Goal: Task Accomplishment & Management: Use online tool/utility

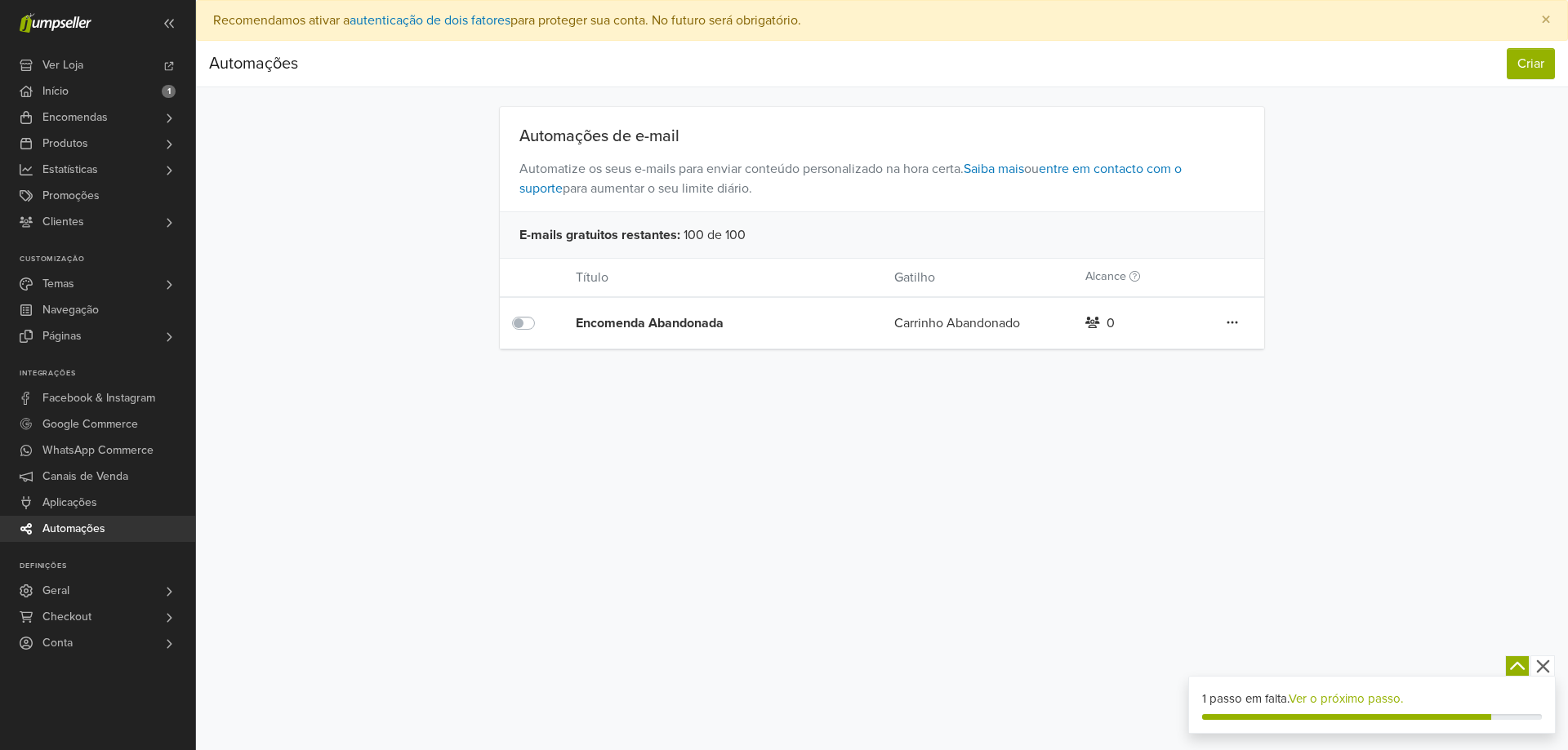
click at [59, 525] on span "Automações" at bounding box center [74, 528] width 63 height 27
click at [1529, 62] on button "Criar" at bounding box center [1531, 63] width 48 height 31
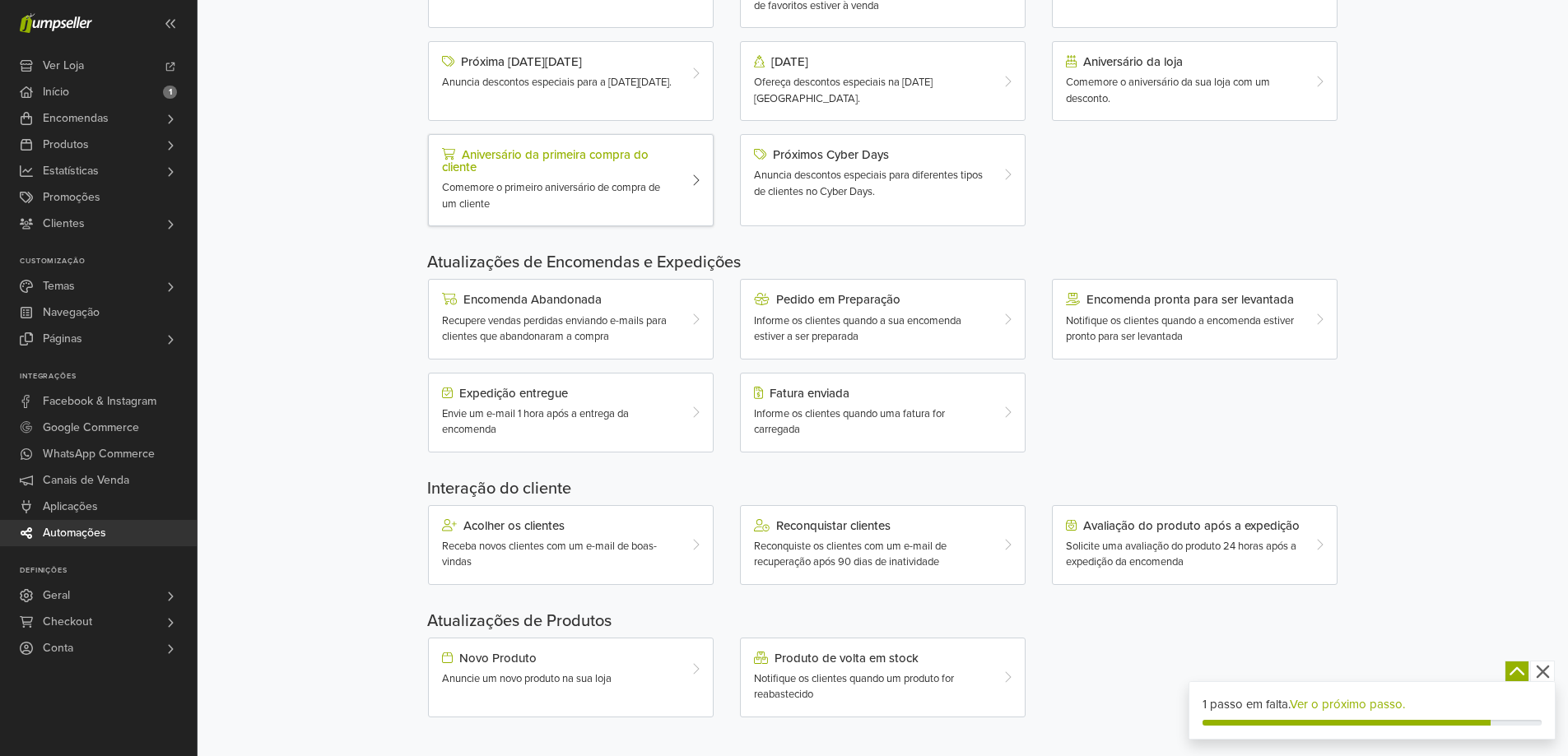
scroll to position [285, 0]
click at [633, 536] on div "Acolher os clientes Receba novos clientes com um e-mail de boas-vindas" at bounding box center [558, 544] width 259 height 52
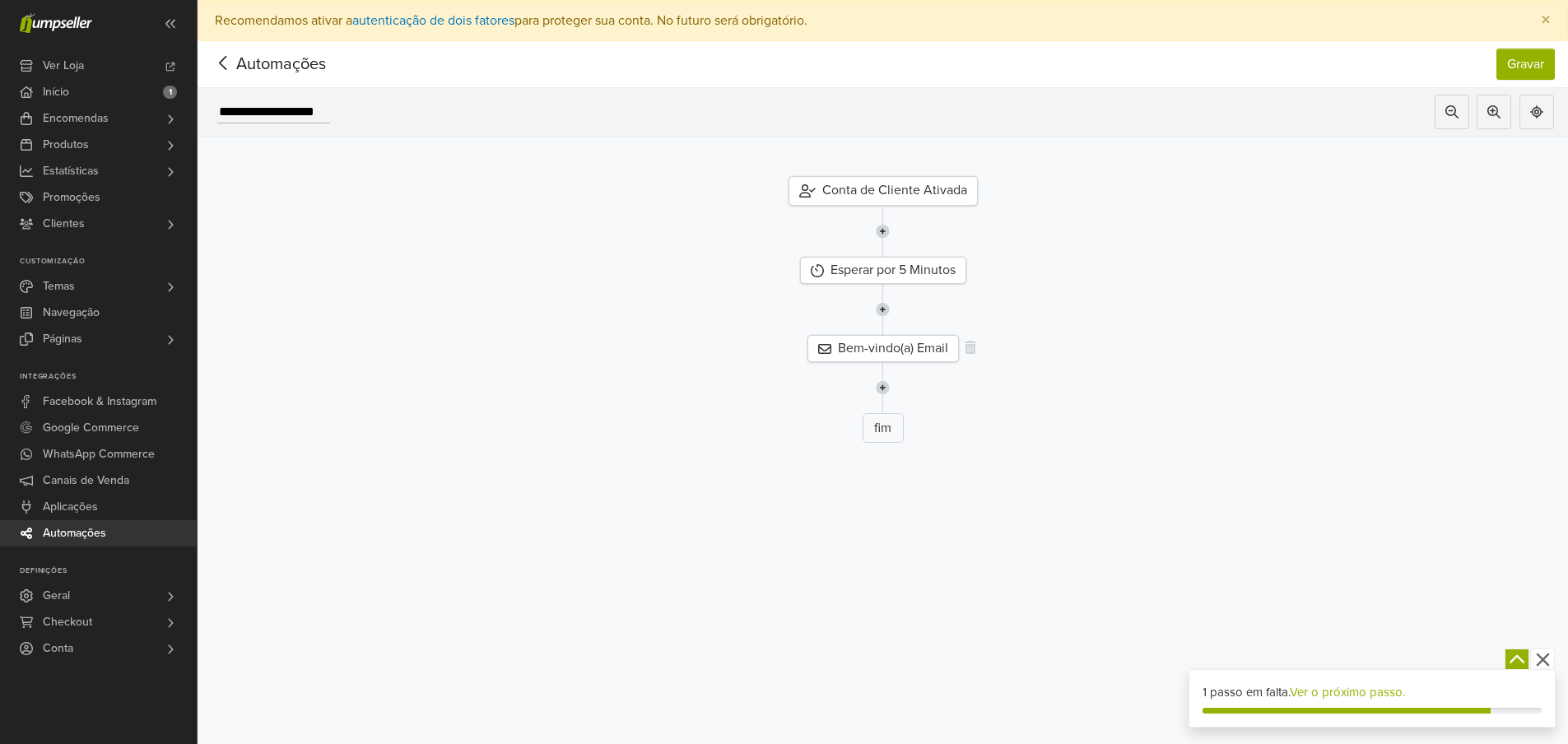
click at [899, 354] on div "Bem-vindo(a) Email" at bounding box center [882, 348] width 151 height 27
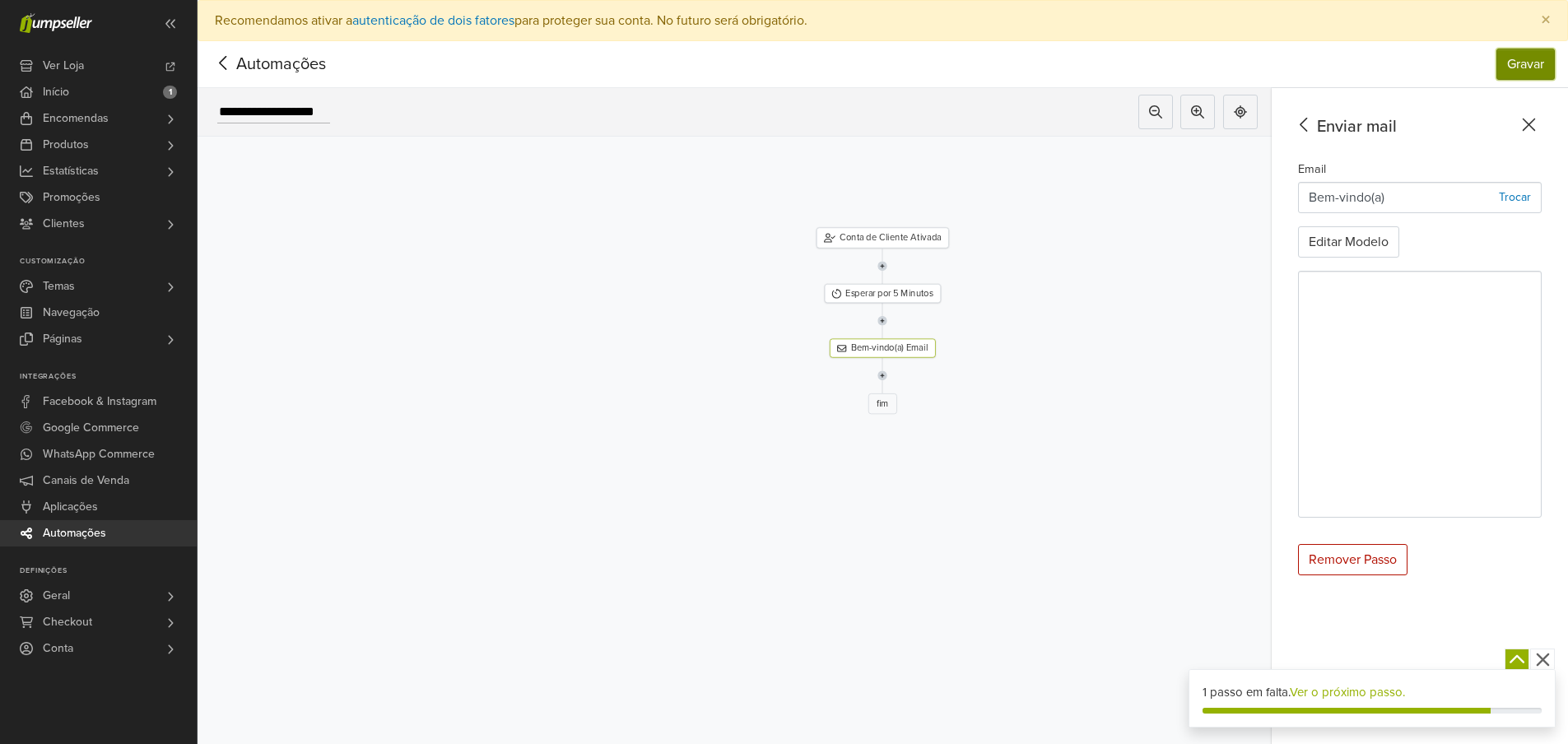
drag, startPoint x: 1525, startPoint y: 58, endPoint x: 1418, endPoint y: 173, distance: 157.1
click at [1526, 58] on button "Gravar" at bounding box center [1525, 64] width 59 height 31
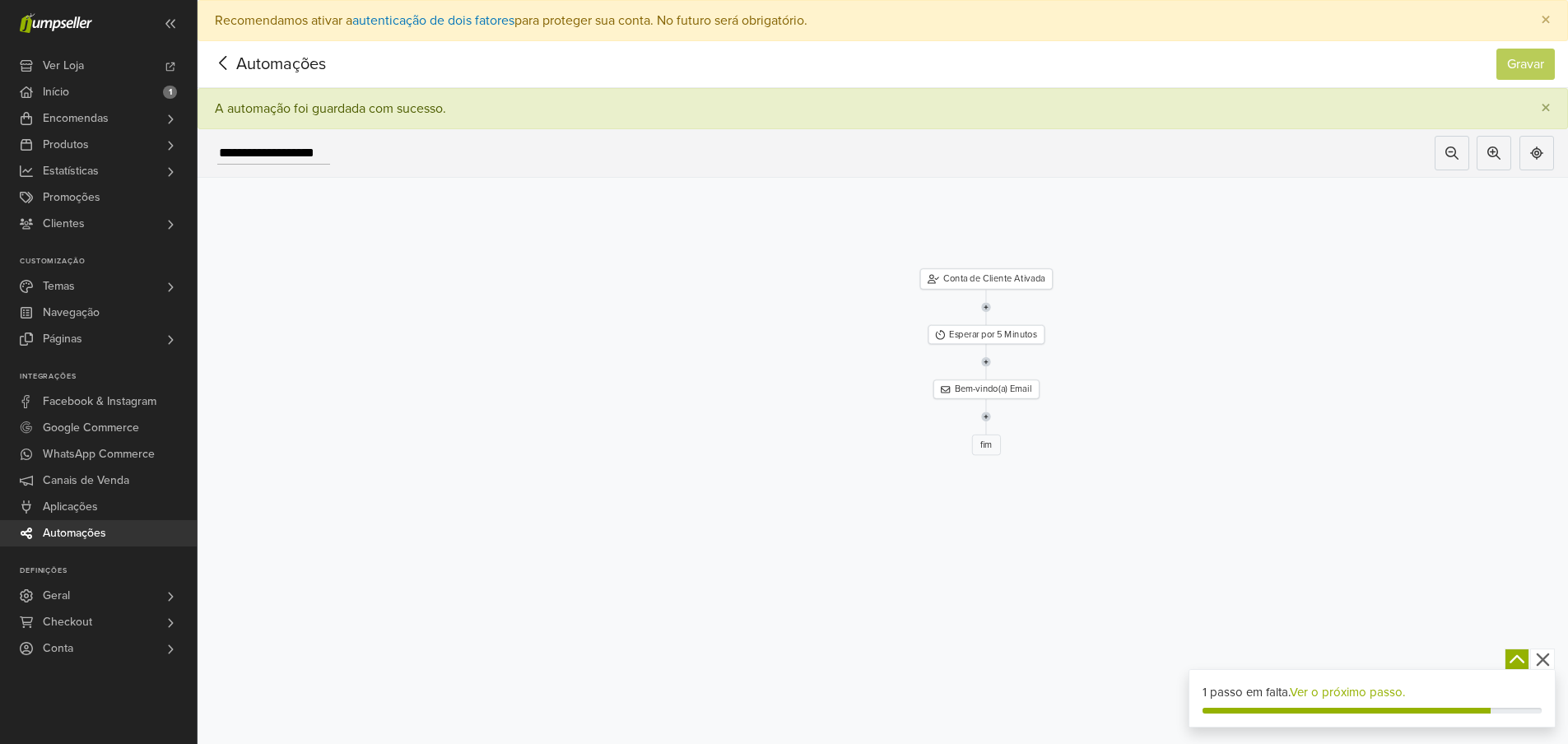
click at [226, 67] on icon at bounding box center [224, 63] width 26 height 21
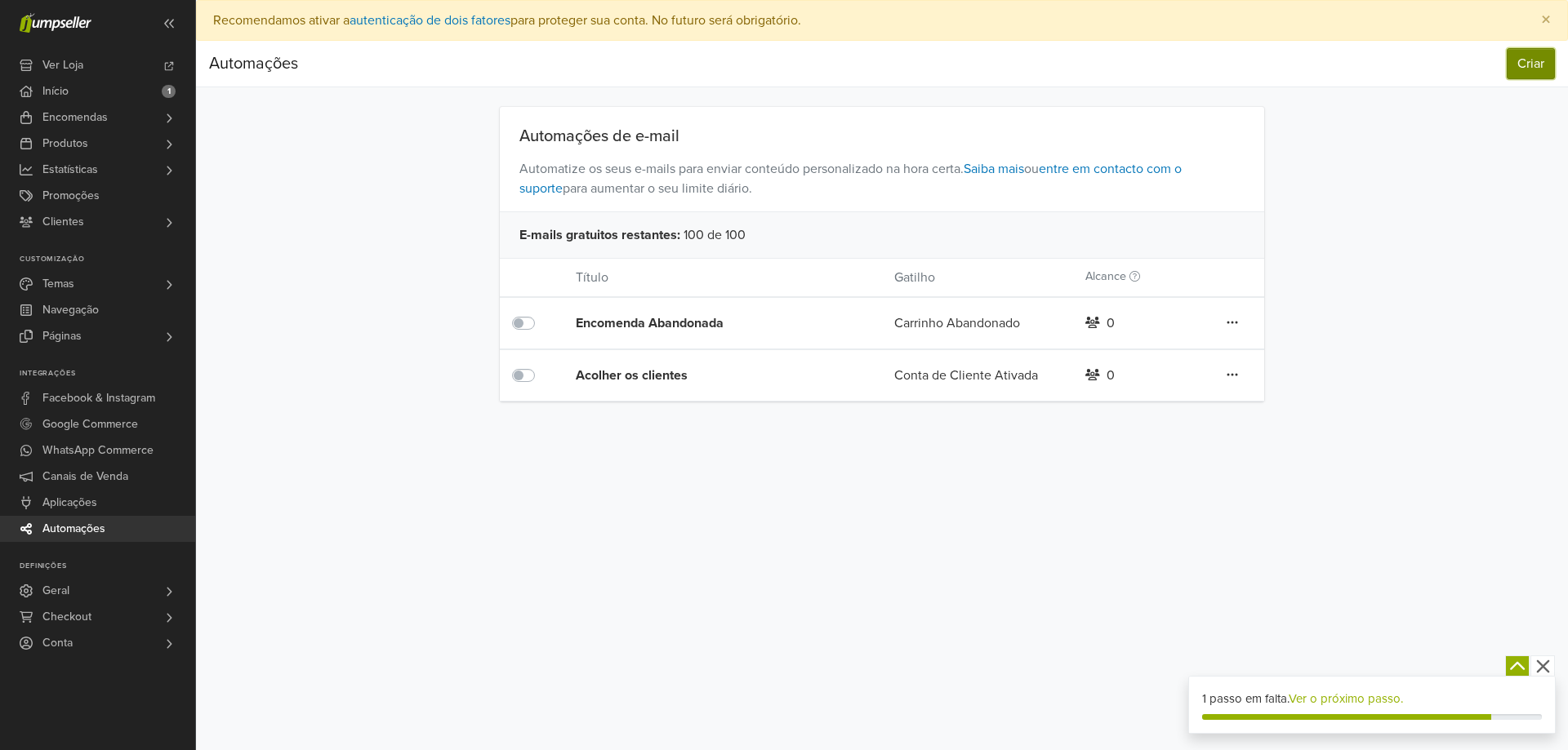
click at [1533, 65] on button "Criar" at bounding box center [1531, 63] width 48 height 31
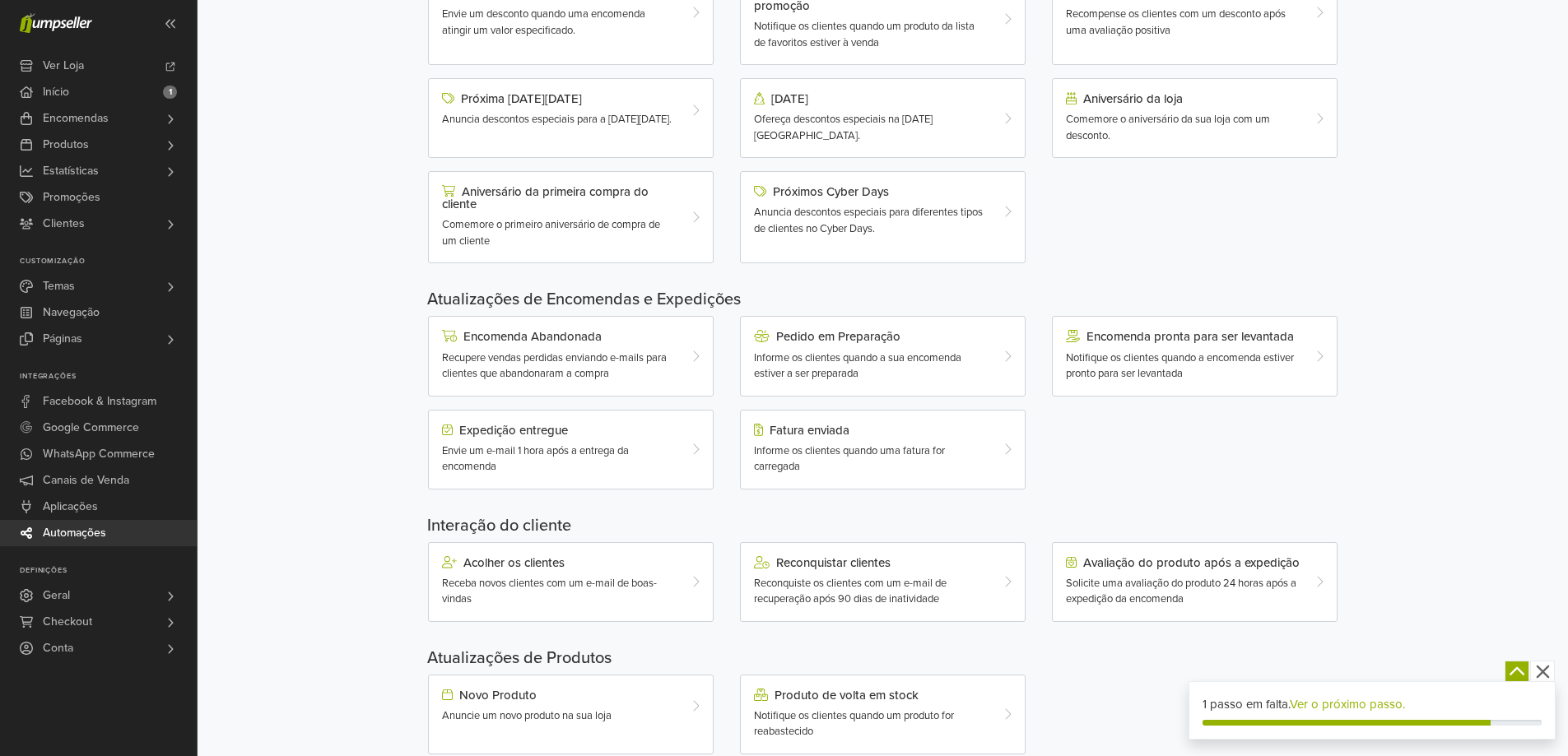
scroll to position [285, 0]
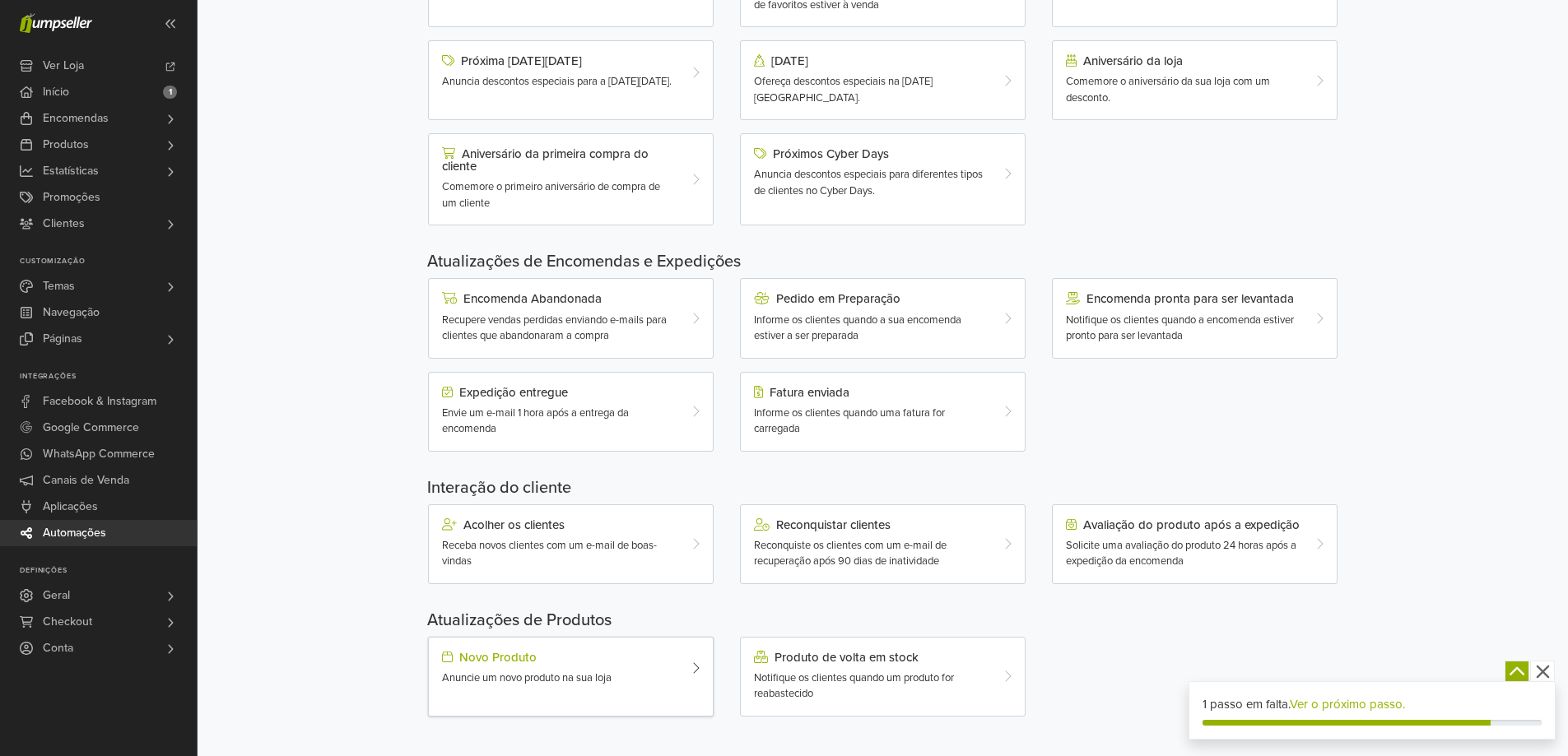
click at [546, 664] on div "Novo Produto" at bounding box center [559, 657] width 235 height 13
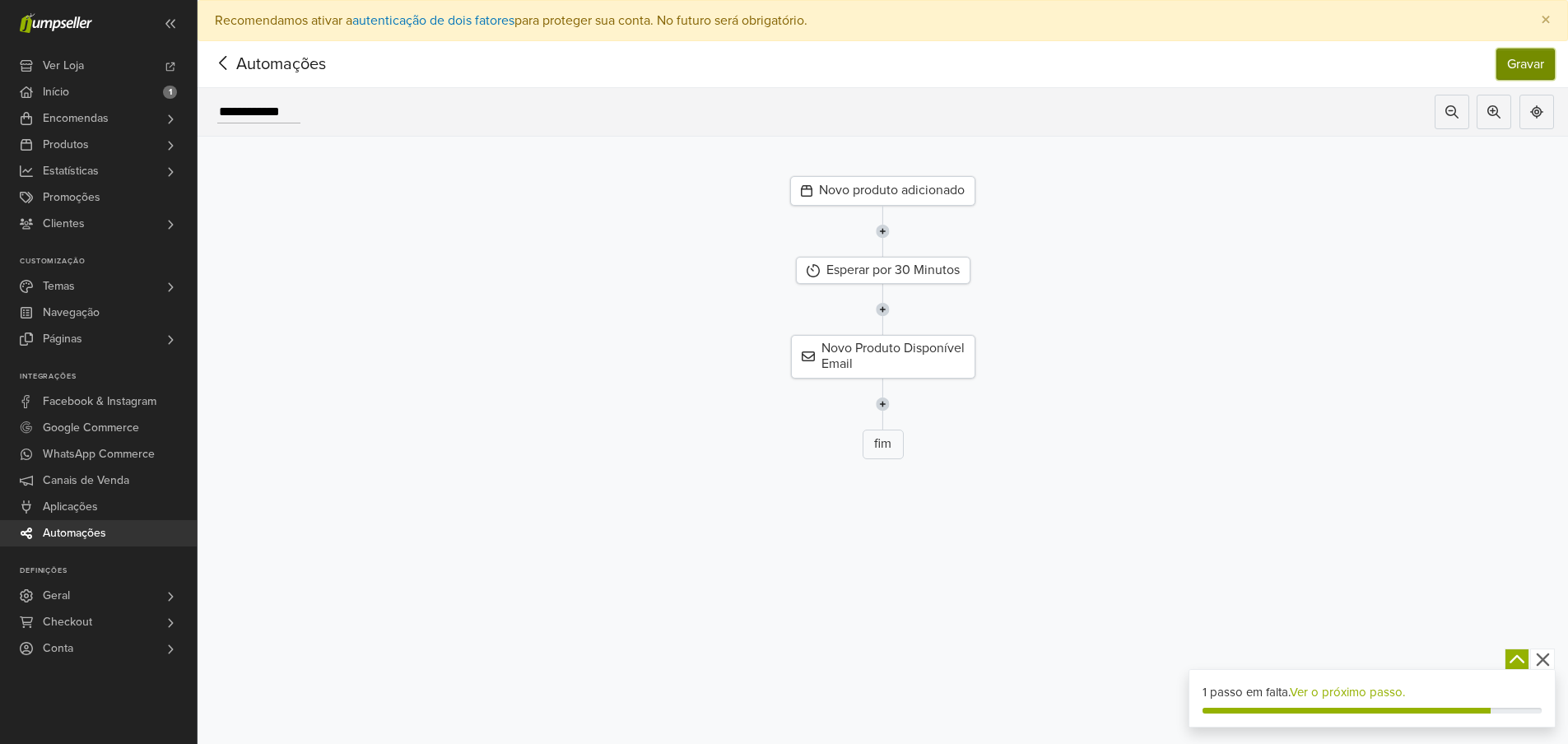
click at [1533, 58] on button "Gravar" at bounding box center [1525, 64] width 59 height 31
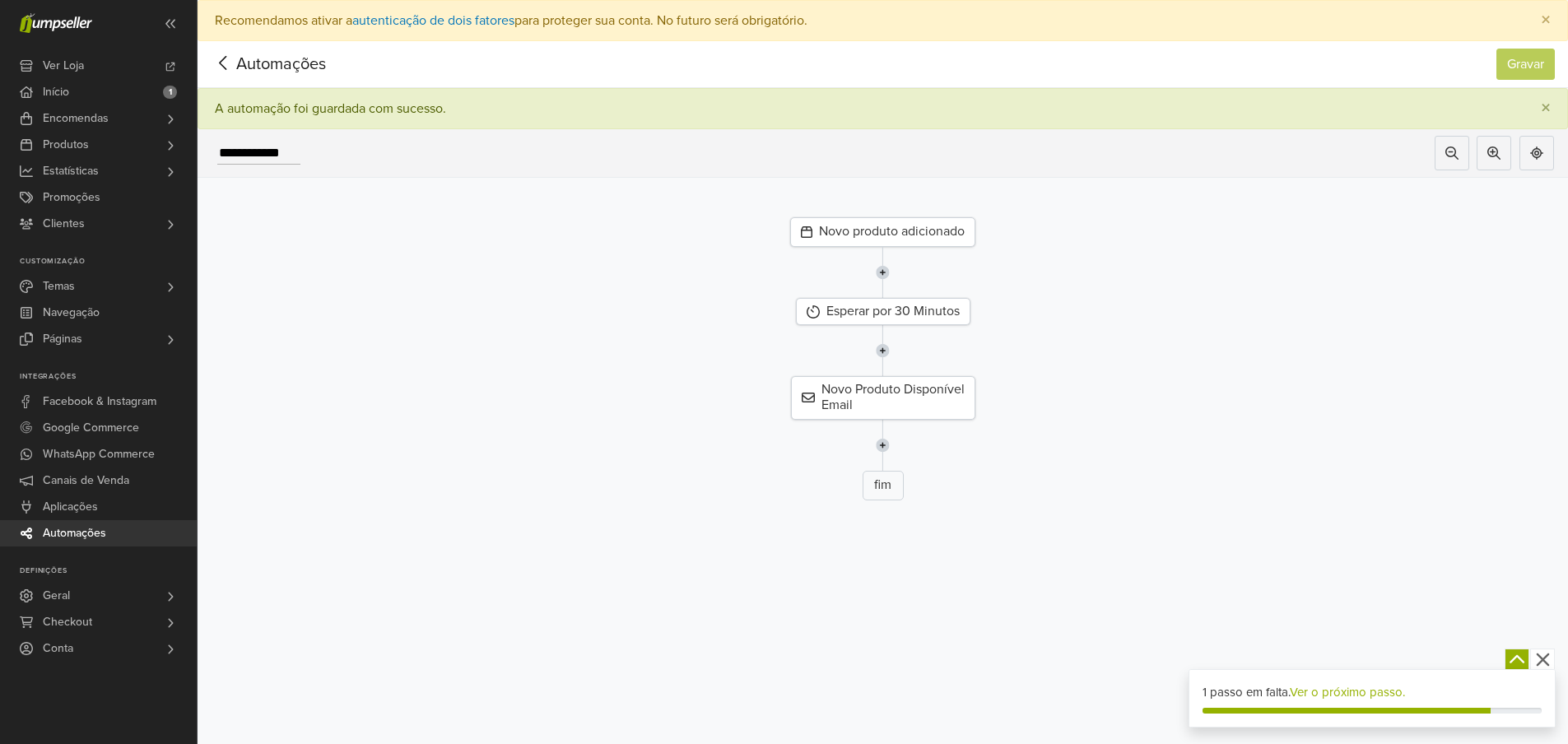
click at [220, 57] on icon at bounding box center [224, 63] width 26 height 21
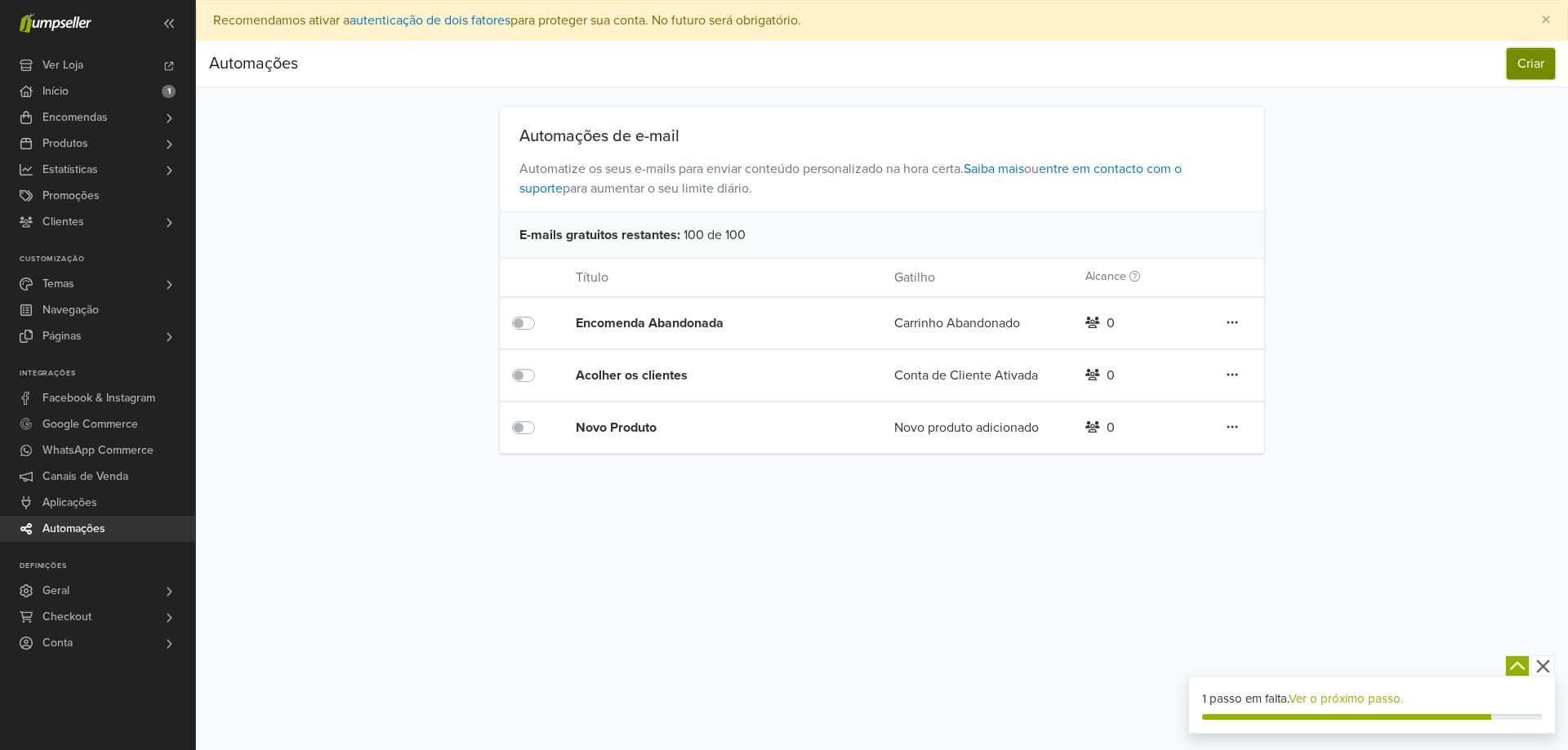
drag, startPoint x: 1525, startPoint y: 62, endPoint x: 1417, endPoint y: 141, distance: 133.8
click at [1527, 63] on button "Criar" at bounding box center [1531, 63] width 48 height 31
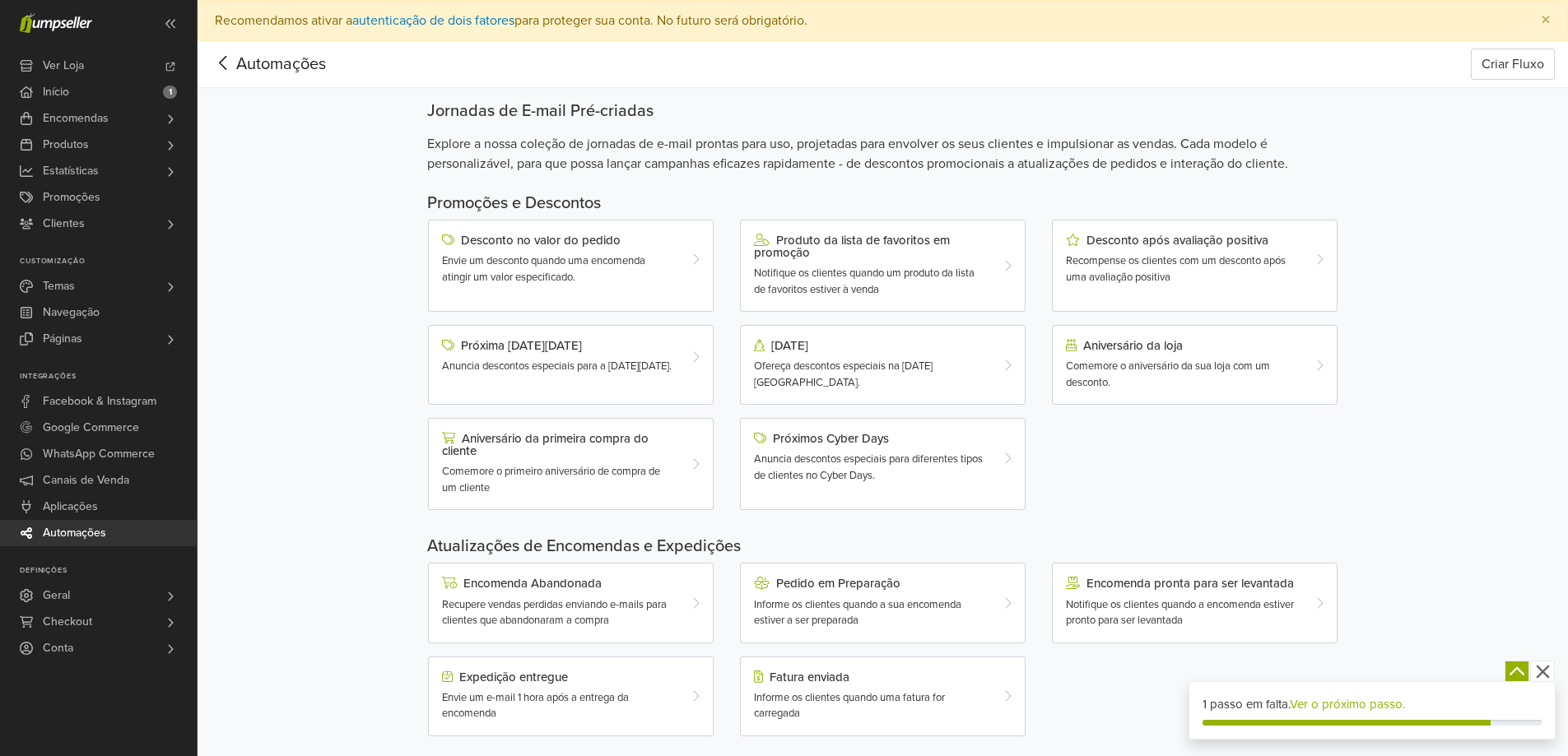
click at [238, 62] on span "Automações" at bounding box center [255, 64] width 89 height 25
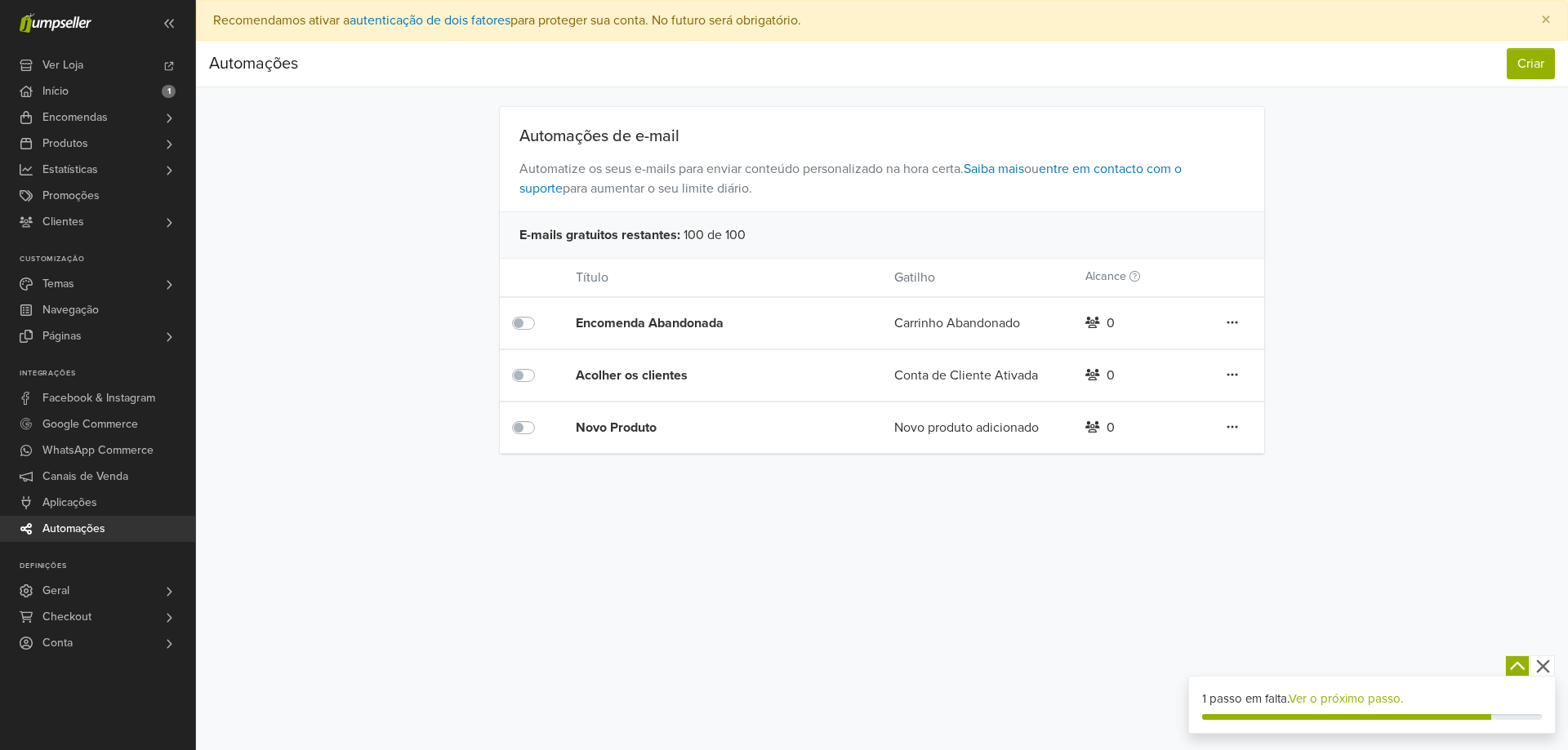
click at [71, 525] on span "Automações" at bounding box center [74, 528] width 63 height 27
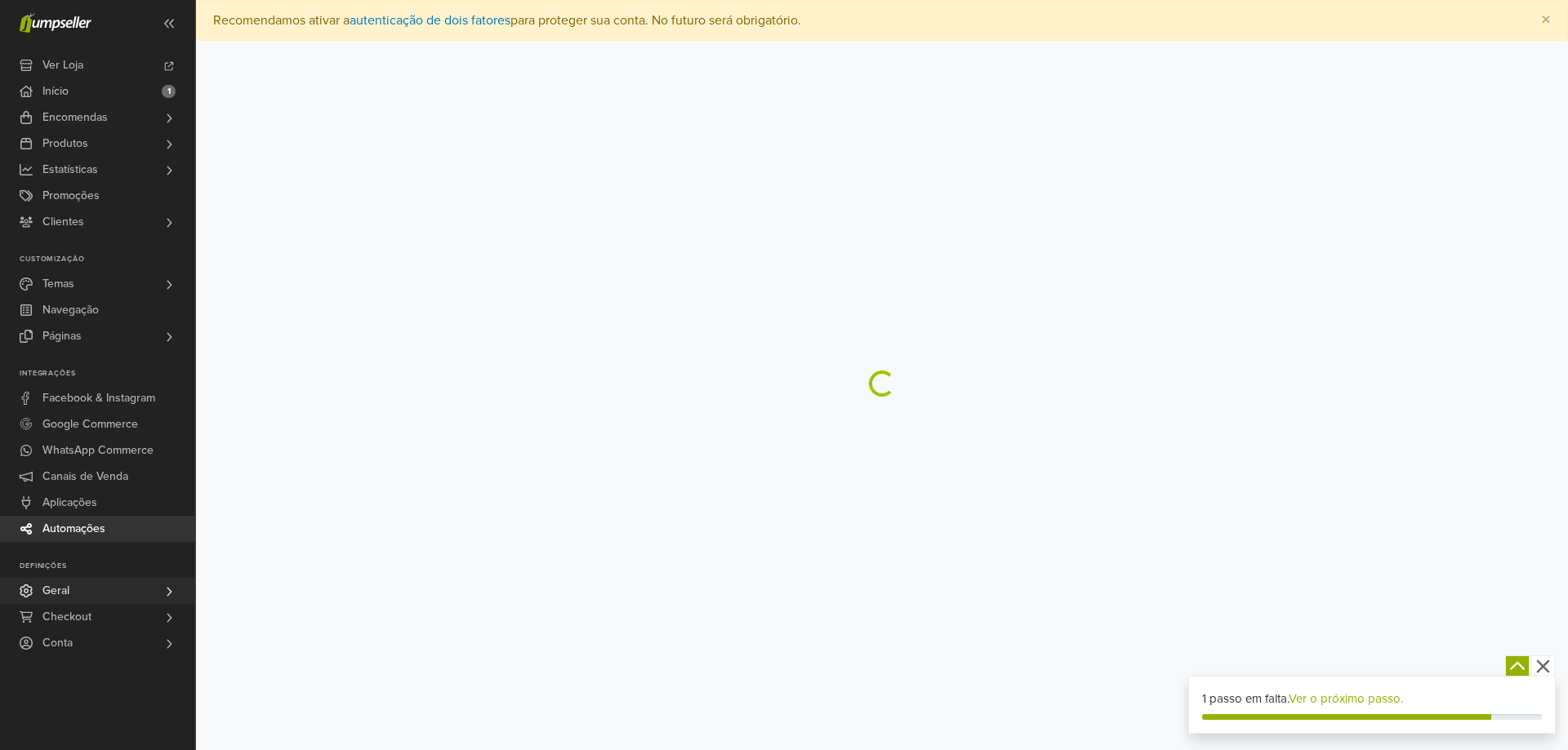
click at [83, 588] on link "Geral" at bounding box center [98, 590] width 195 height 27
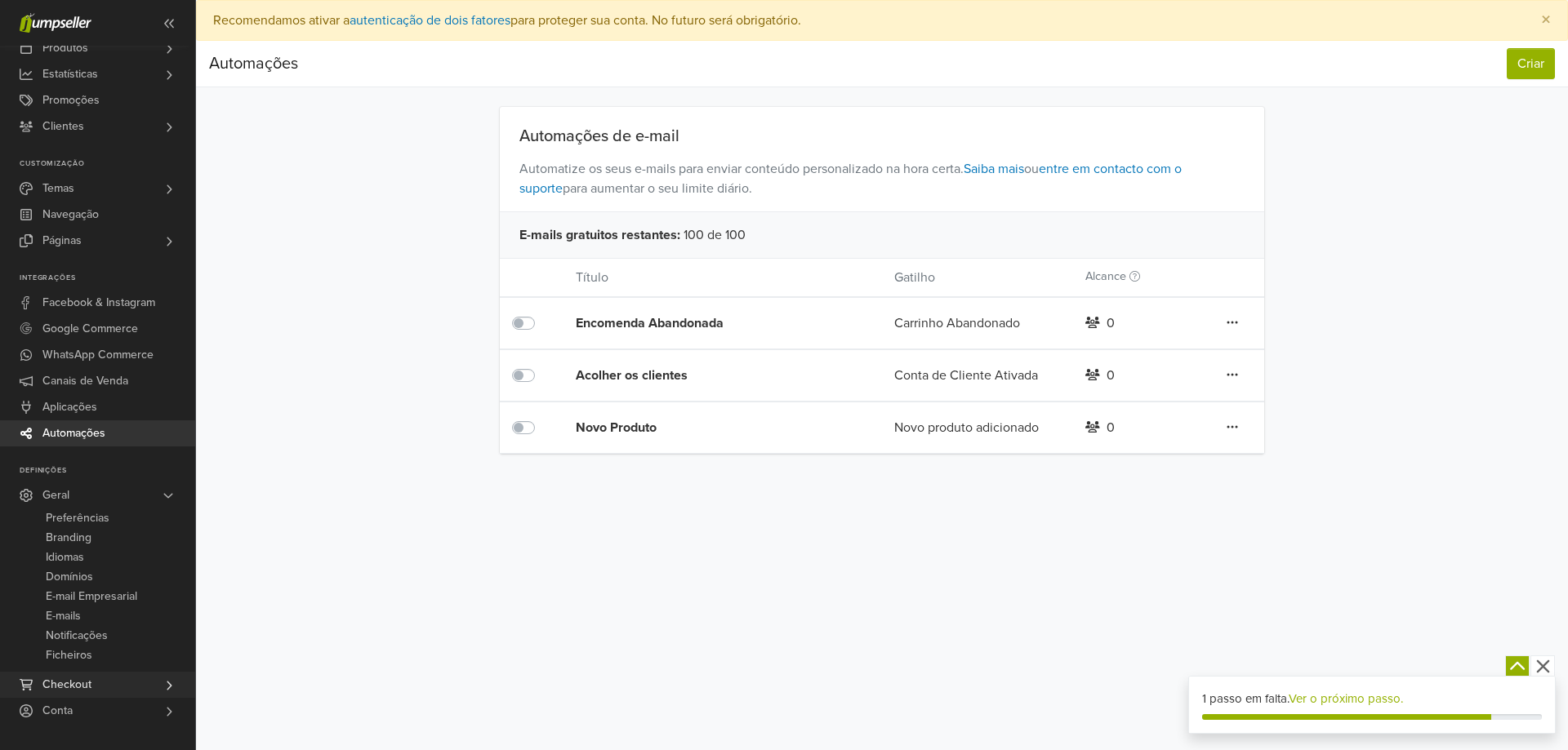
click at [132, 690] on link "Checkout" at bounding box center [98, 685] width 195 height 27
click at [135, 545] on link "Preferências" at bounding box center [98, 544] width 195 height 20
